Goal: Task Accomplishment & Management: Complete application form

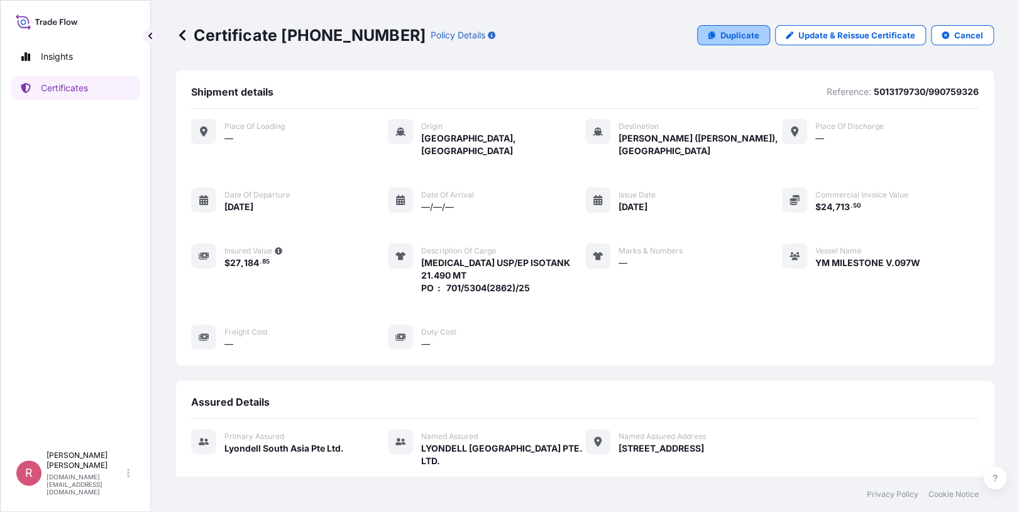
click at [717, 41] on link "Duplicate" at bounding box center [733, 35] width 73 height 20
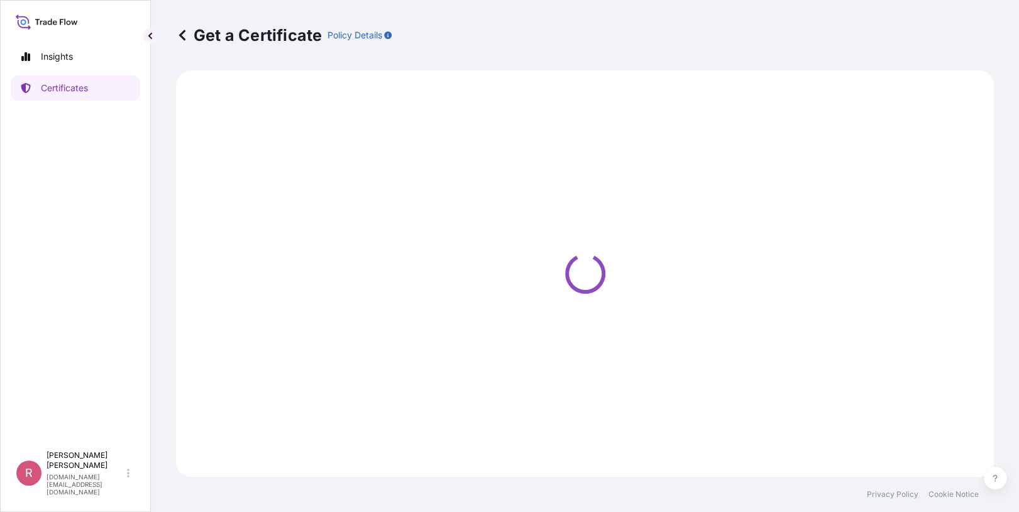
select select "Sea"
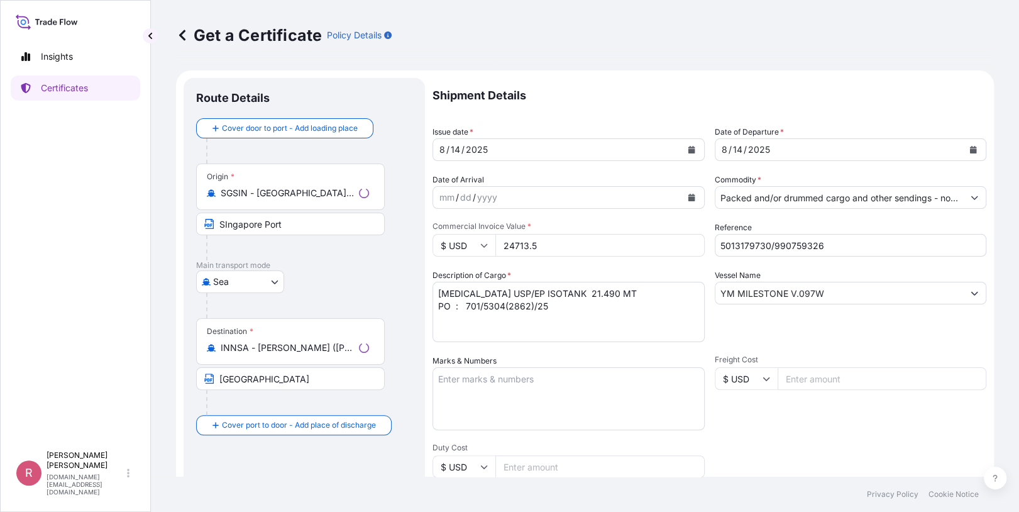
type input "[STREET_ADDRESS]"
select select "32022"
drag, startPoint x: 832, startPoint y: 246, endPoint x: 640, endPoint y: 224, distance: 193.7
click at [640, 224] on div "Shipment Details Issue date * [DATE] Date of Departure * [DATE] Date of Arrival…" at bounding box center [710, 377] width 554 height 599
paste input "5013185396"
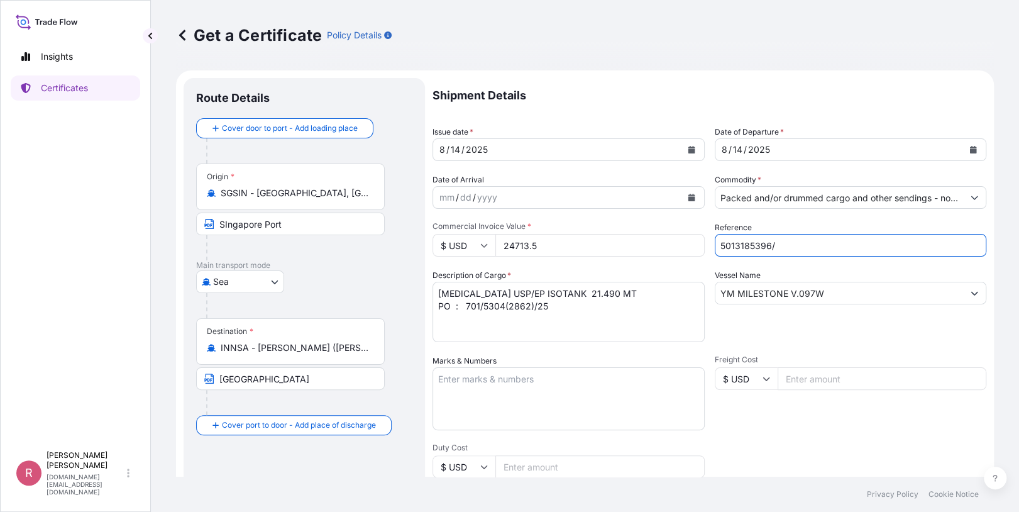
click at [805, 243] on input "5013185396/" at bounding box center [851, 245] width 272 height 23
paste input "990759339"
type input "5013185396/990759339"
click at [629, 301] on textarea "[MEDICAL_DATA] USP/EP ISOTANK 21.490 MT PO : 701/5304(2862)/25" at bounding box center [569, 312] width 272 height 60
click at [629, 294] on textarea "[MEDICAL_DATA] USP/EP ISOTANK 21.490 MT PO : 701/5304(2862)/25" at bounding box center [569, 312] width 272 height 60
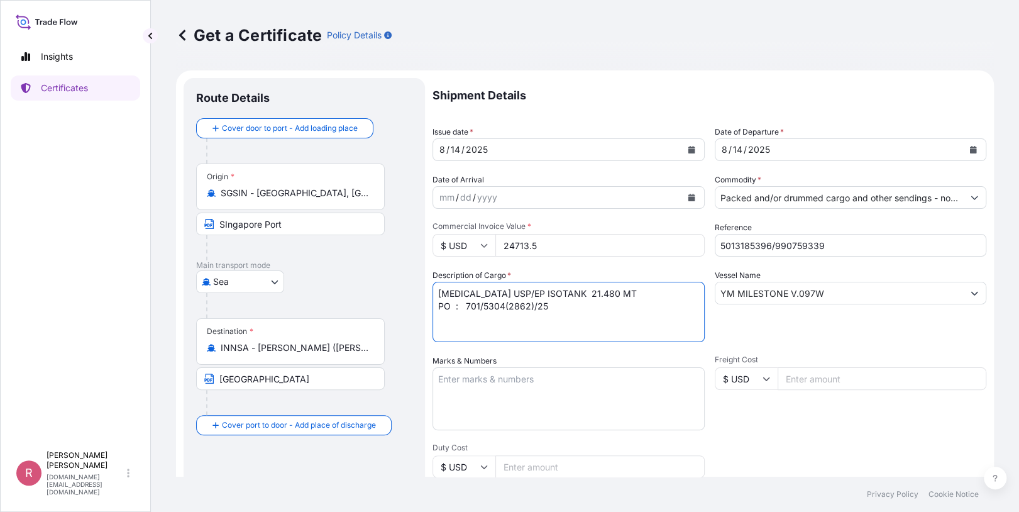
drag, startPoint x: 550, startPoint y: 306, endPoint x: 583, endPoint y: 319, distance: 36.1
click at [465, 304] on textarea "[MEDICAL_DATA] USP/EP ISOTANK 21.490 MT PO : 701/5304(2862)/25" at bounding box center [569, 312] width 272 height 60
paste textarea "10"
type textarea "[MEDICAL_DATA] USP/EP ISOTANK 21.480 MT PO : 701/5310/25"
drag, startPoint x: 554, startPoint y: 251, endPoint x: 468, endPoint y: 242, distance: 87.2
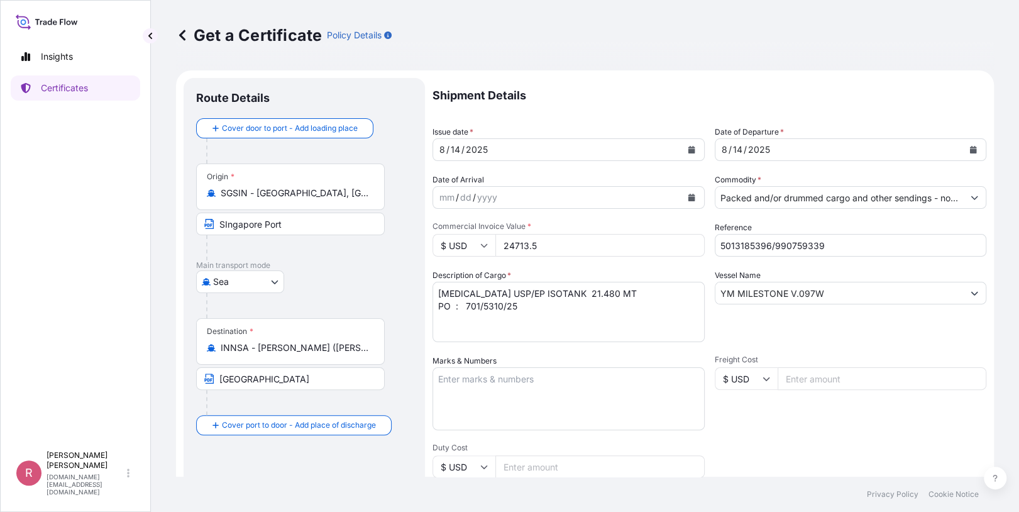
click at [468, 242] on div "$ USD 24713.5" at bounding box center [569, 245] width 272 height 23
paste input "272.40"
type input "24272.40"
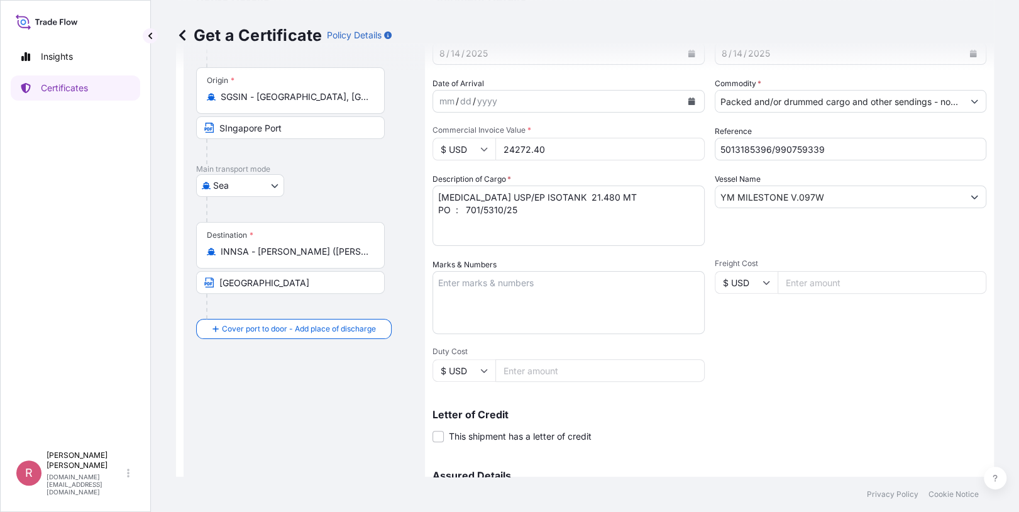
scroll to position [243, 0]
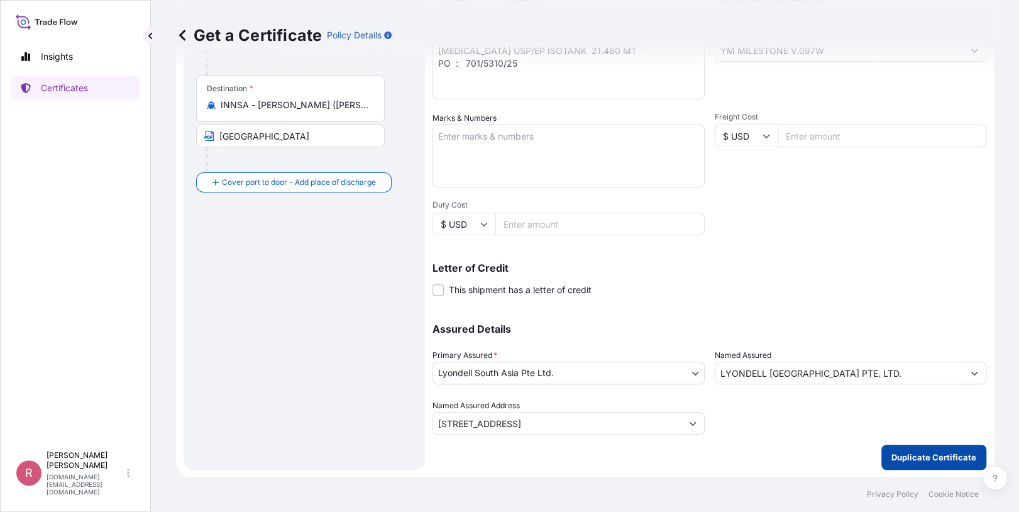
click at [891, 461] on p "Duplicate Certificate" at bounding box center [933, 457] width 85 height 13
type input "[STREET_ADDRESS]"
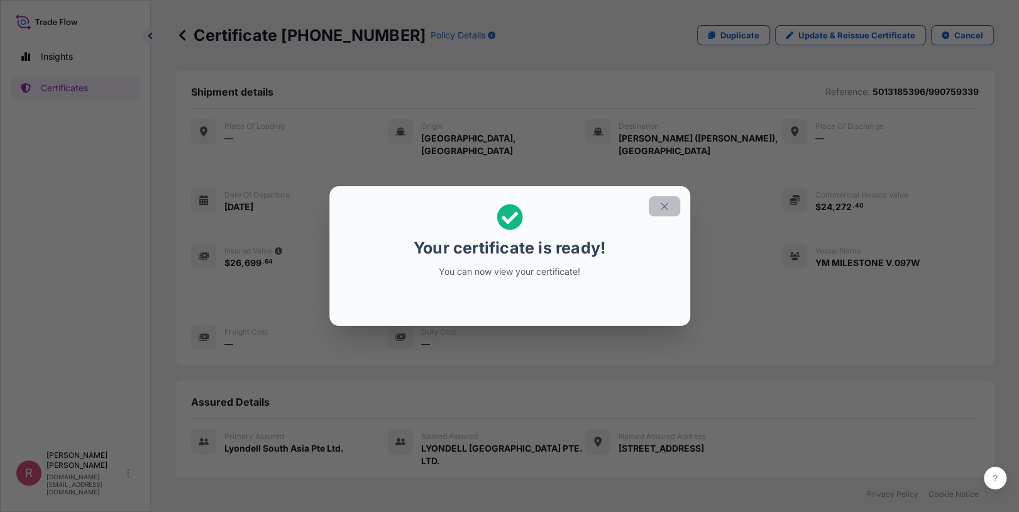
click at [665, 207] on icon "button" at bounding box center [664, 205] width 7 height 7
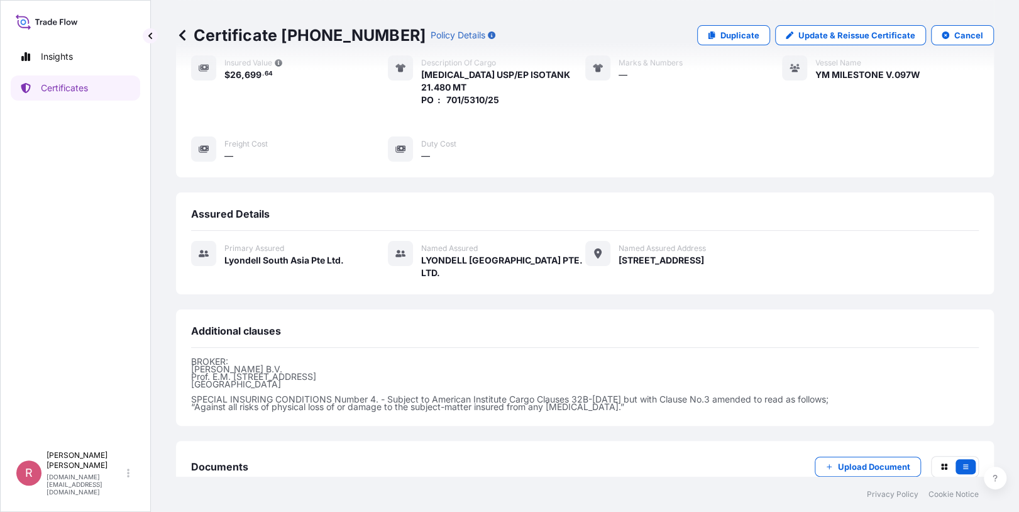
scroll to position [280, 0]
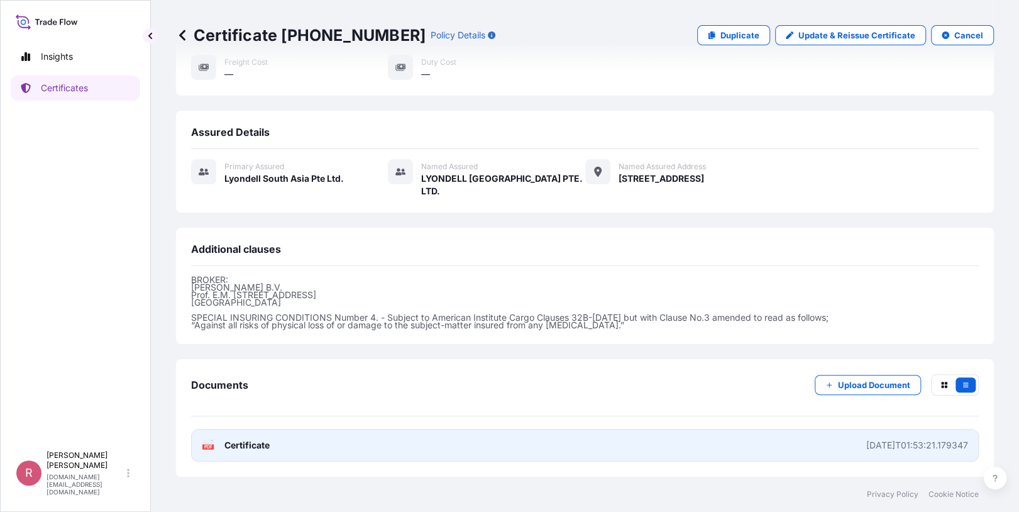
click at [210, 446] on text "PDF" at bounding box center [208, 446] width 8 height 4
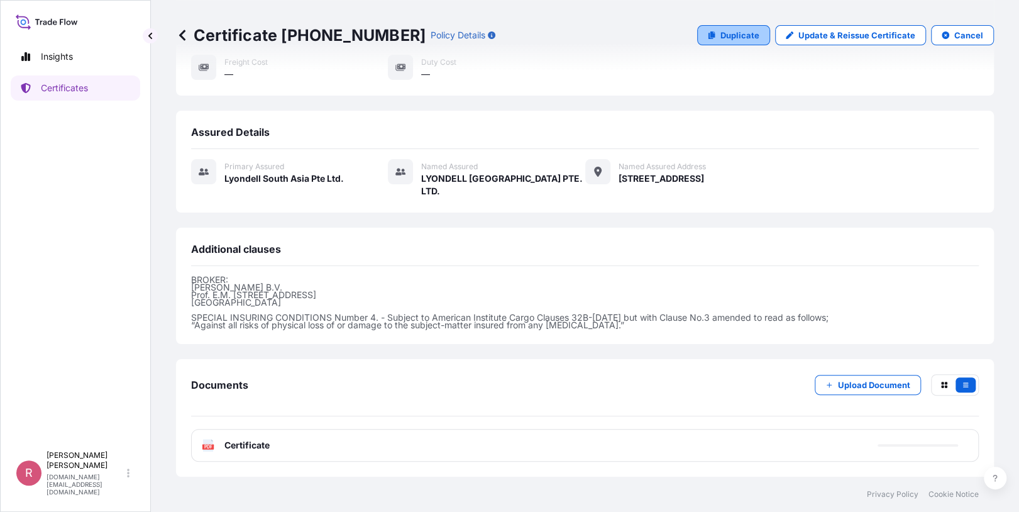
click at [732, 38] on p "Duplicate" at bounding box center [739, 35] width 39 height 13
select select "Sea"
select select "32022"
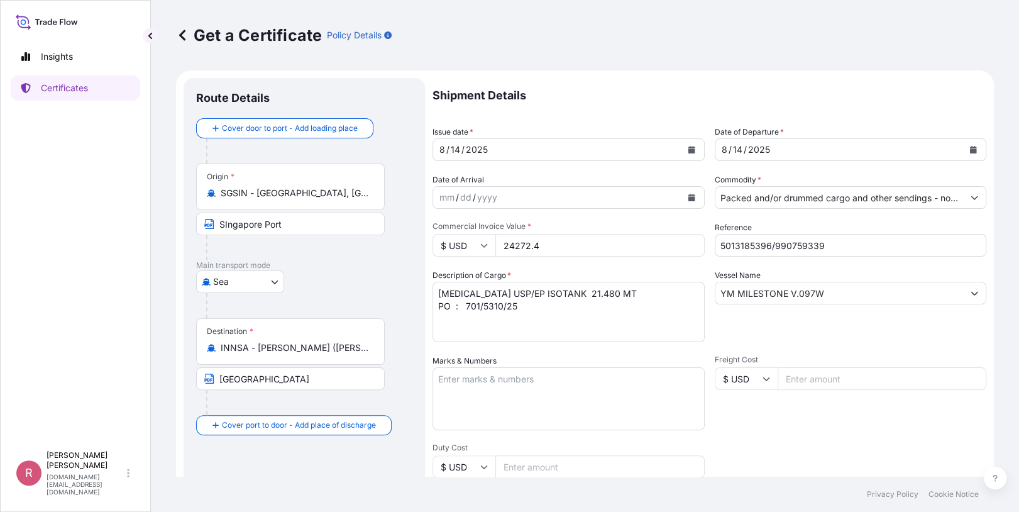
type input "[STREET_ADDRESS]"
drag, startPoint x: 835, startPoint y: 245, endPoint x: 579, endPoint y: 225, distance: 256.7
click at [579, 225] on div "Shipment Details Issue date * [DATE] Date of Departure * [DATE] Date of Arrival…" at bounding box center [710, 377] width 554 height 599
click at [756, 248] on input "Reference" at bounding box center [851, 245] width 272 height 23
paste input "5013218802"
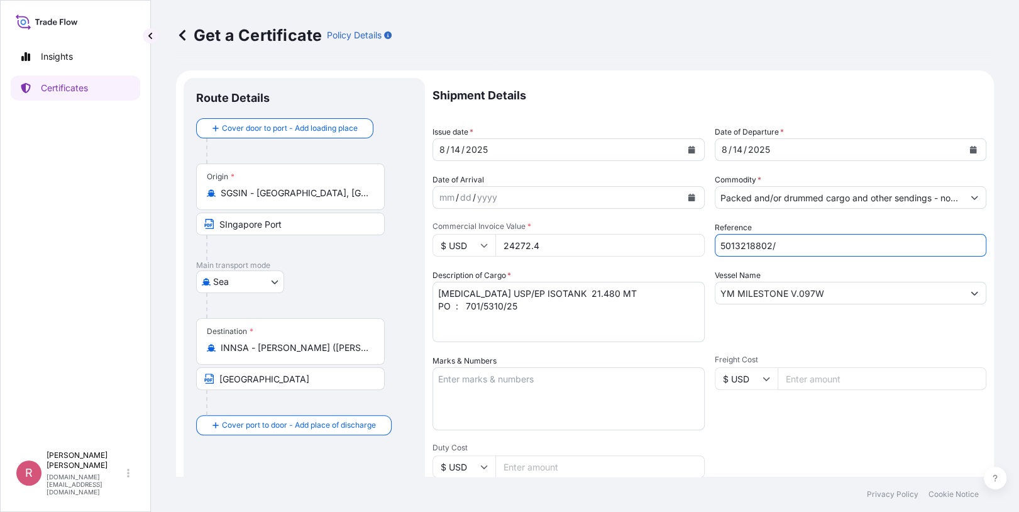
click at [797, 250] on input "5013218802/" at bounding box center [851, 245] width 272 height 23
paste input "990759340"
type input "5013218802/990759340"
drag, startPoint x: 564, startPoint y: 246, endPoint x: 431, endPoint y: 233, distance: 133.3
click at [431, 233] on form "Route Details Cover door to port - Add loading place Place of loading Road / [G…" at bounding box center [585, 394] width 818 height 649
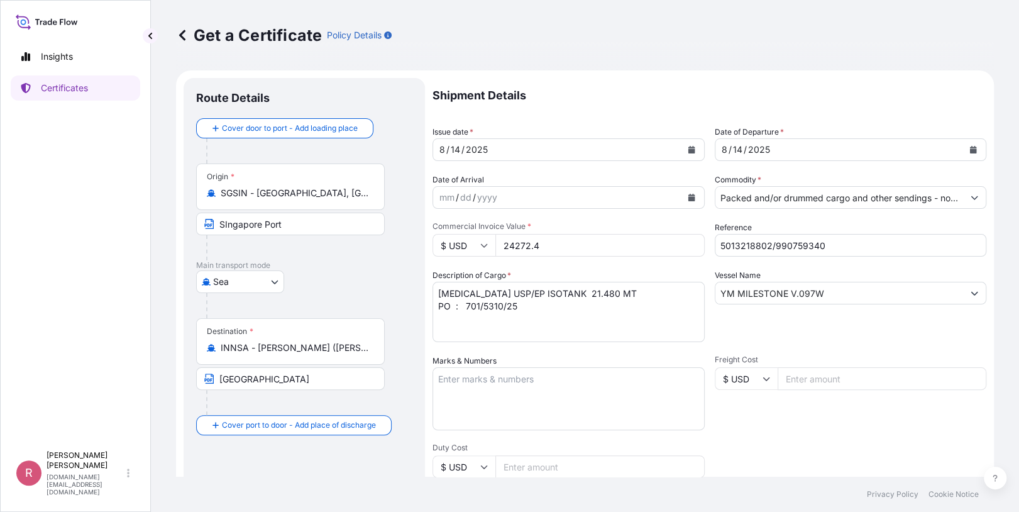
click at [580, 330] on textarea "[MEDICAL_DATA] USP/EP ISOTANK 21.480 MT PO : 701/5310/25" at bounding box center [569, 312] width 272 height 60
click at [628, 294] on textarea "[MEDICAL_DATA] USP/EP ISOTANK 21.480 MT PO : 701/5310/25" at bounding box center [569, 312] width 272 height 60
drag, startPoint x: 465, startPoint y: 304, endPoint x: 527, endPoint y: 316, distance: 63.9
click at [527, 316] on textarea "[MEDICAL_DATA] USP/EP ISOTANK 21.480 MT PO : 701/5310/25" at bounding box center [569, 312] width 272 height 60
paste textarea "42(2882)"
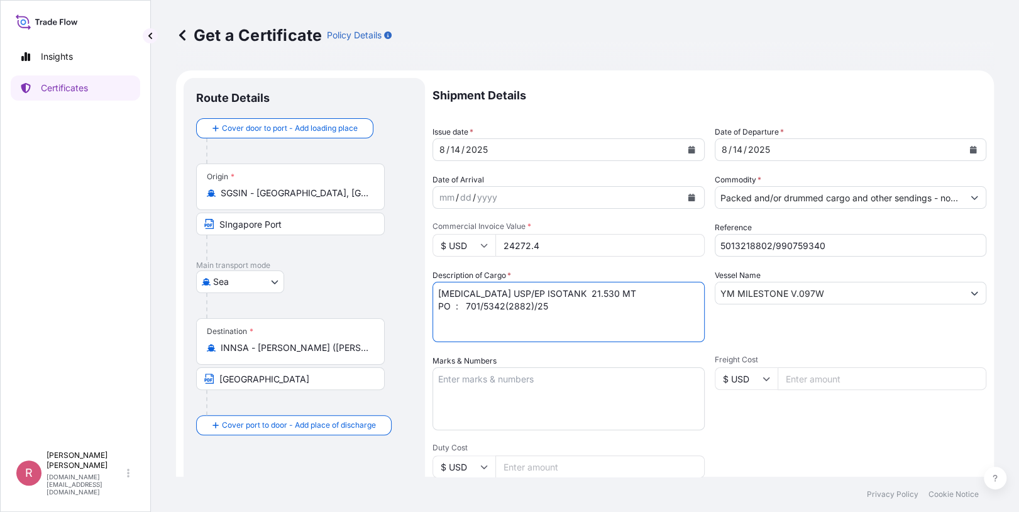
click at [589, 324] on textarea "[MEDICAL_DATA] USP/EP ISOTANK 21.480 MT PO : 701/5310/25" at bounding box center [569, 312] width 272 height 60
type textarea "[MEDICAL_DATA] USP/EP ISOTANK 21.530 MT PO : 701/5342(2882)/25"
drag, startPoint x: 570, startPoint y: 251, endPoint x: 485, endPoint y: 238, distance: 85.9
click at [485, 238] on div "$ USD 24272.4" at bounding box center [569, 245] width 272 height 23
paste input "3683.00"
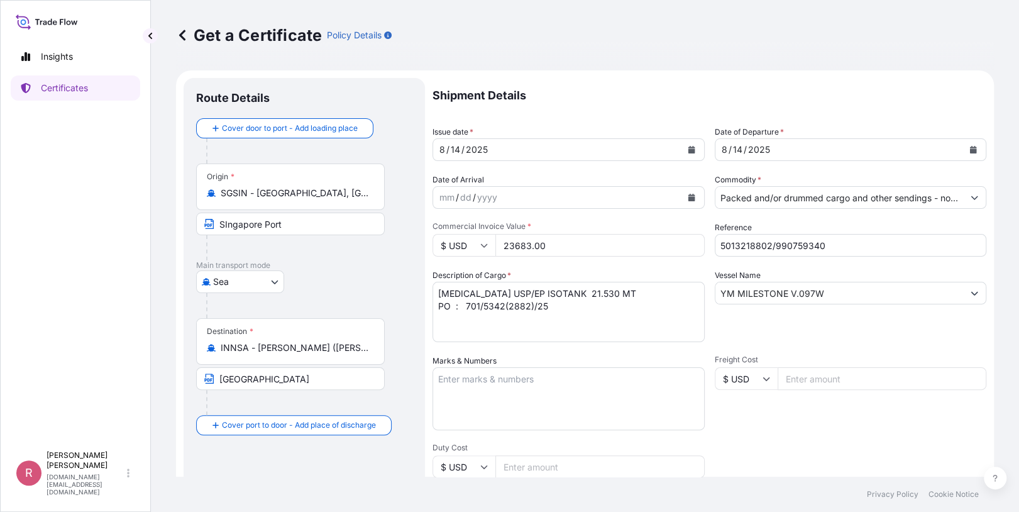
type input "23683.00"
click at [769, 426] on div "Freight Cost $ USD" at bounding box center [851, 392] width 272 height 75
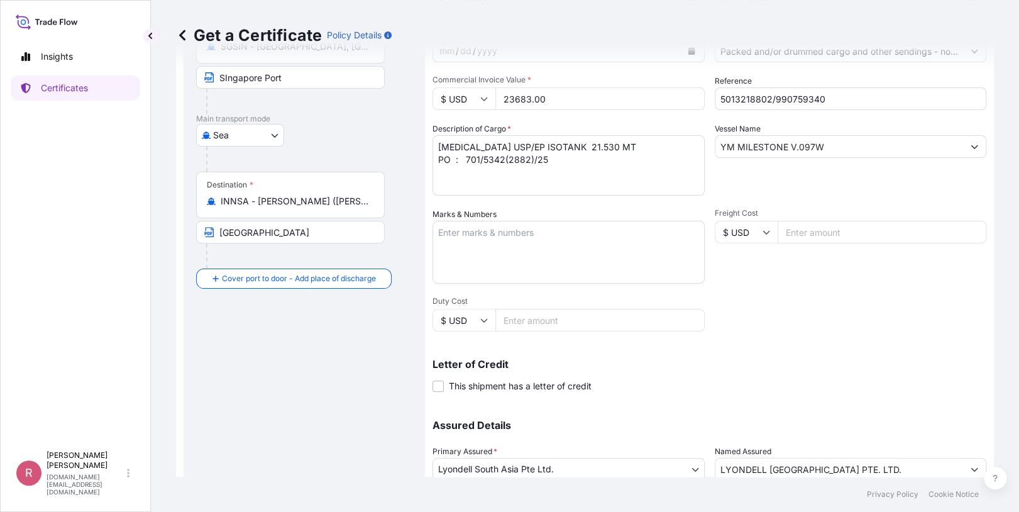
scroll to position [243, 0]
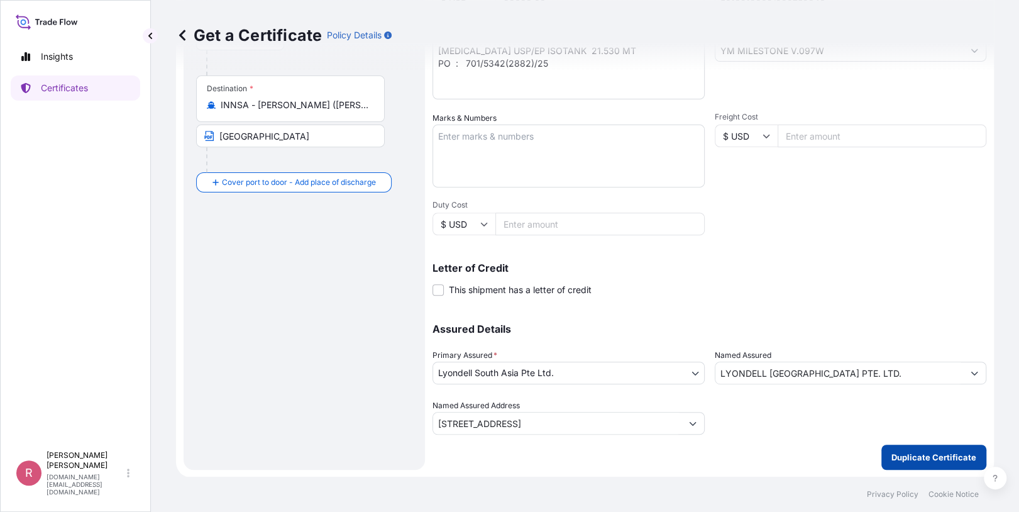
click at [921, 462] on p "Duplicate Certificate" at bounding box center [933, 457] width 85 height 13
type input "[STREET_ADDRESS]"
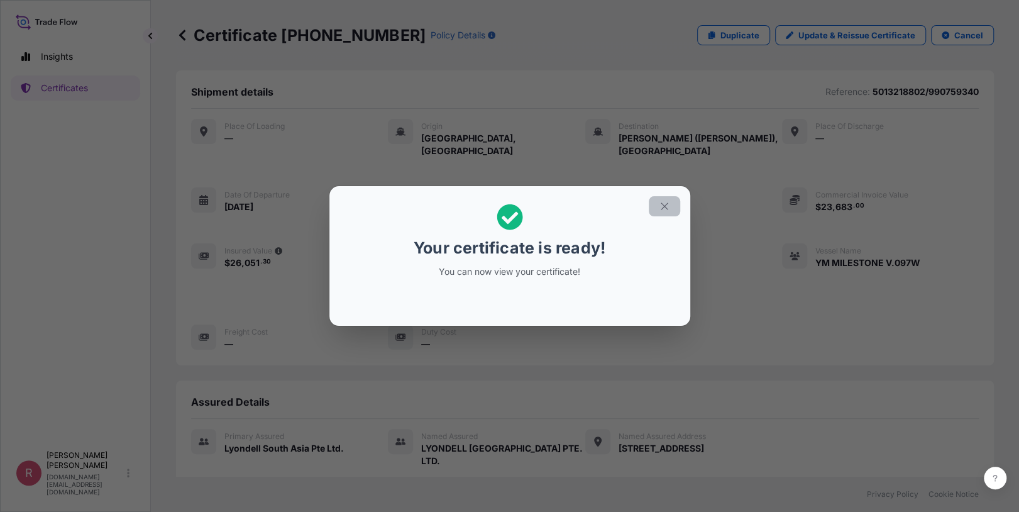
click at [659, 211] on icon "button" at bounding box center [664, 206] width 11 height 11
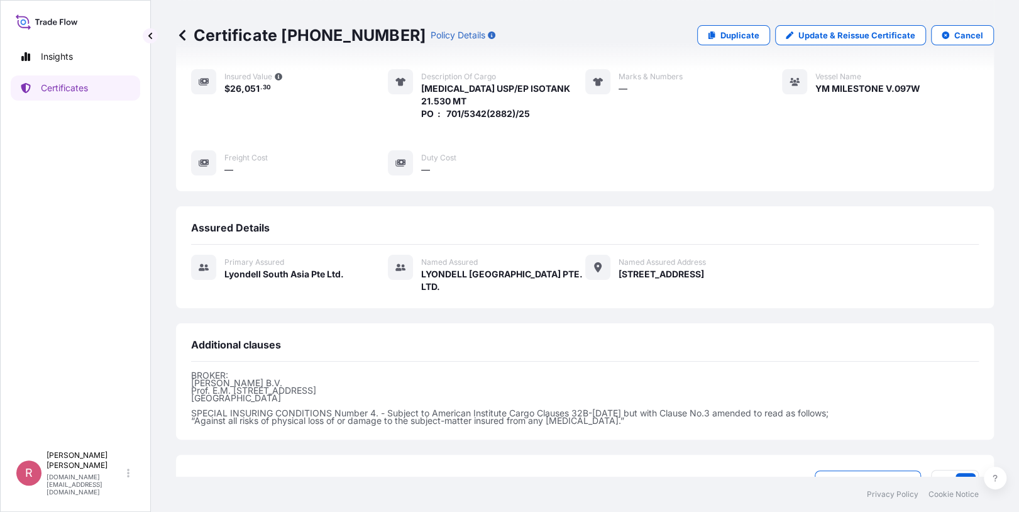
scroll to position [280, 0]
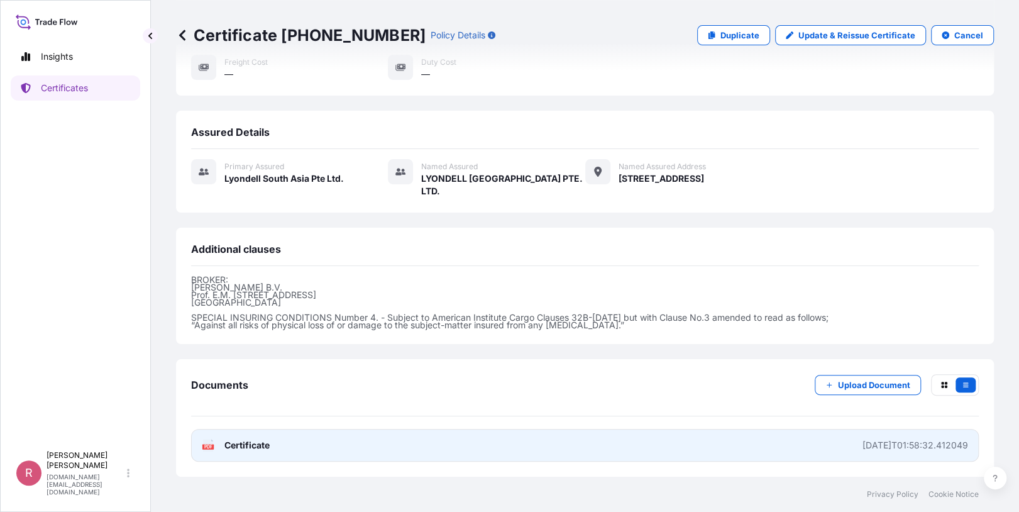
click at [211, 449] on text "PDF" at bounding box center [208, 446] width 8 height 4
